Goal: Information Seeking & Learning: Learn about a topic

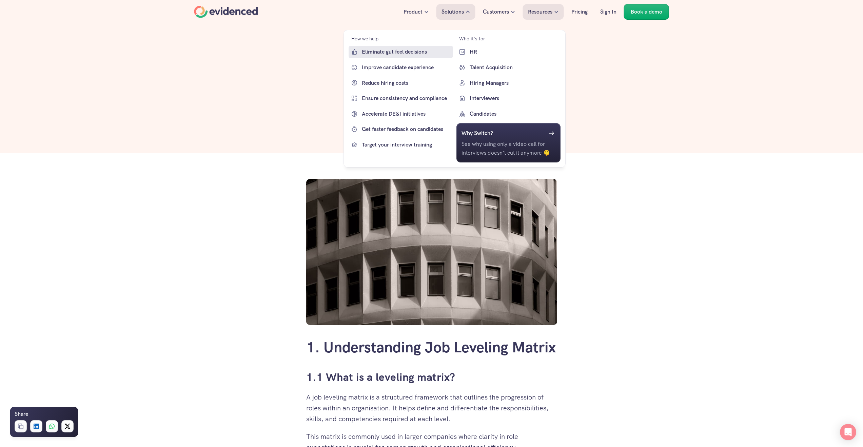
click at [401, 55] on p "Eliminate gut feel decisions" at bounding box center [407, 51] width 90 height 9
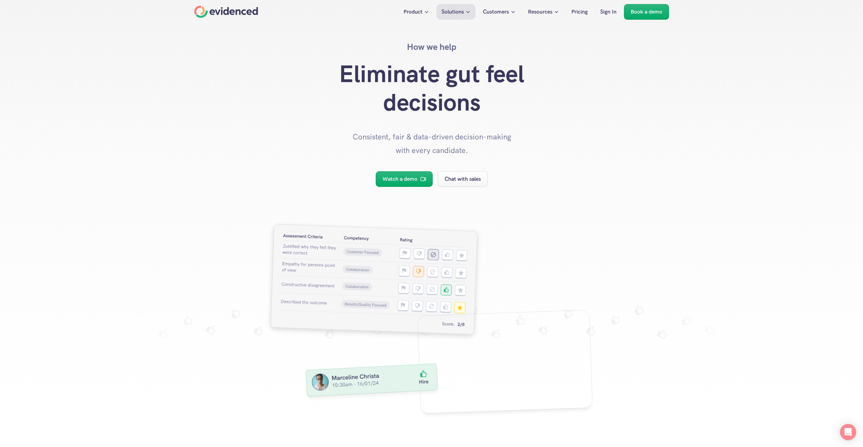
click at [219, 11] on div "Home" at bounding box center [226, 12] width 64 height 12
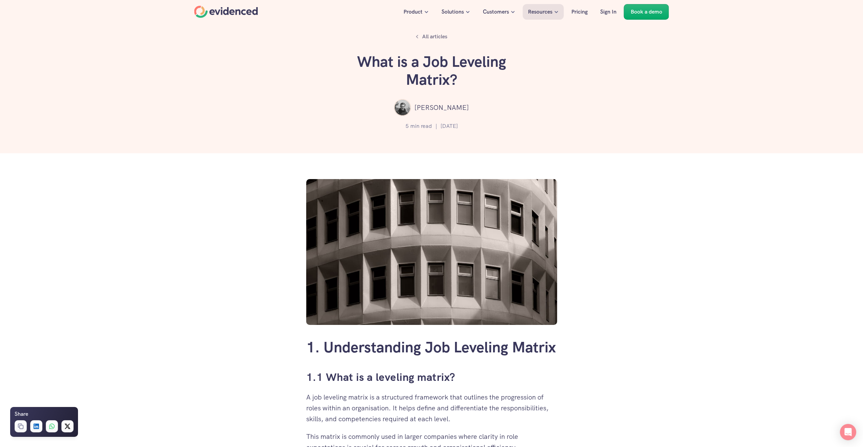
click at [203, 11] on div "Home" at bounding box center [226, 12] width 64 height 12
